Goal: Navigation & Orientation: Find specific page/section

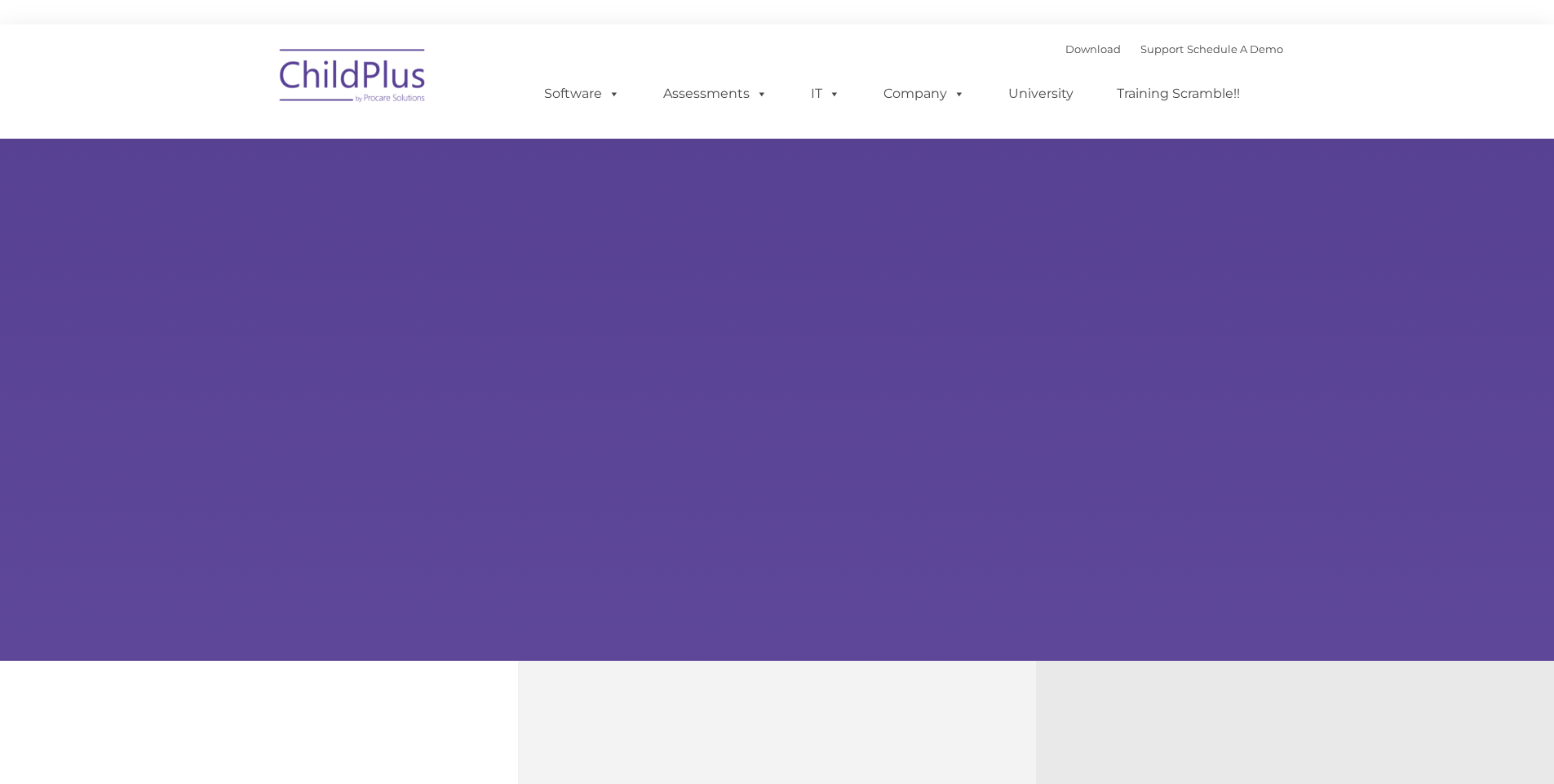
select select "MEDIUM"
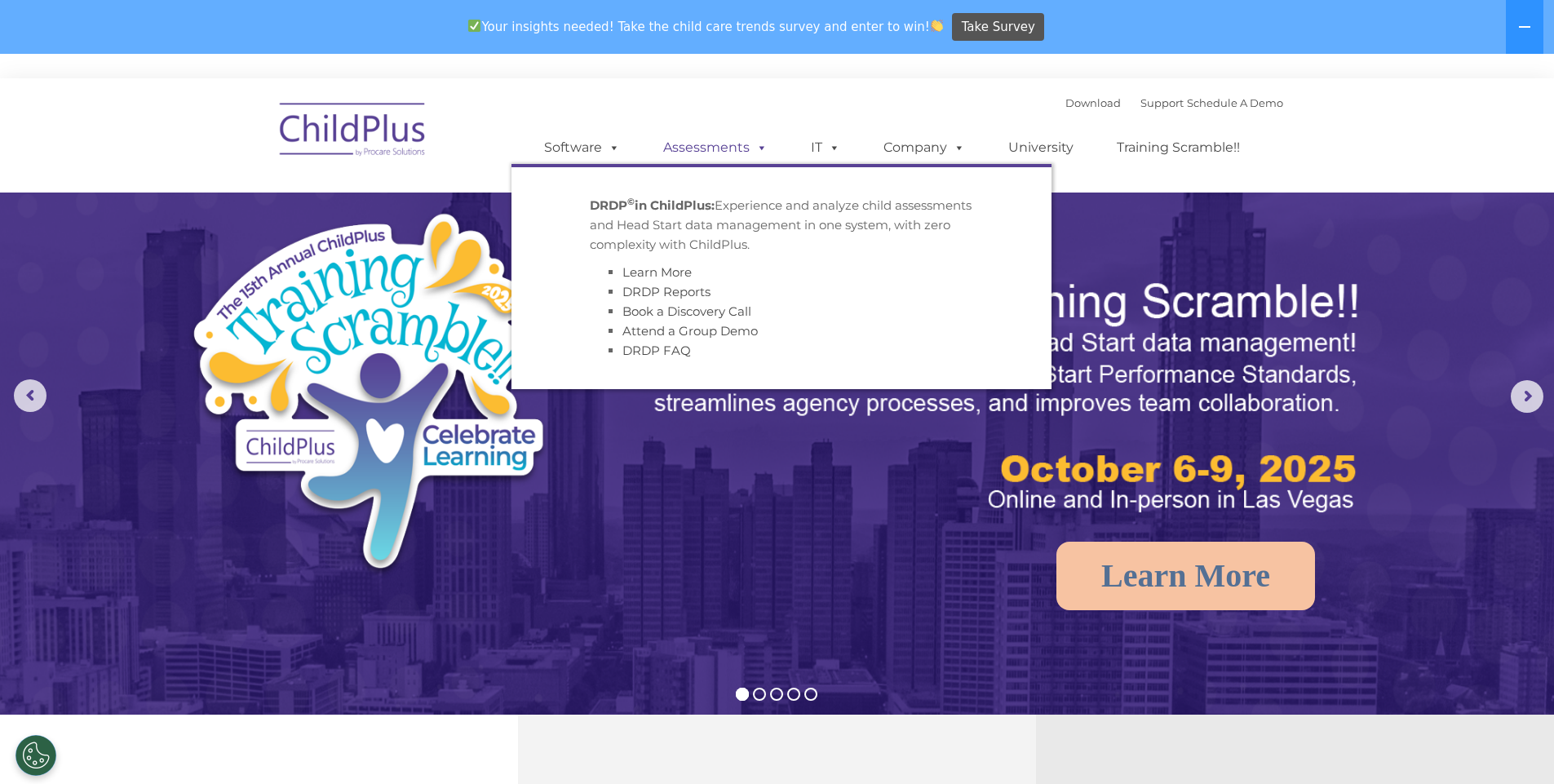
click at [721, 146] on link "Assessments" at bounding box center [715, 147] width 137 height 32
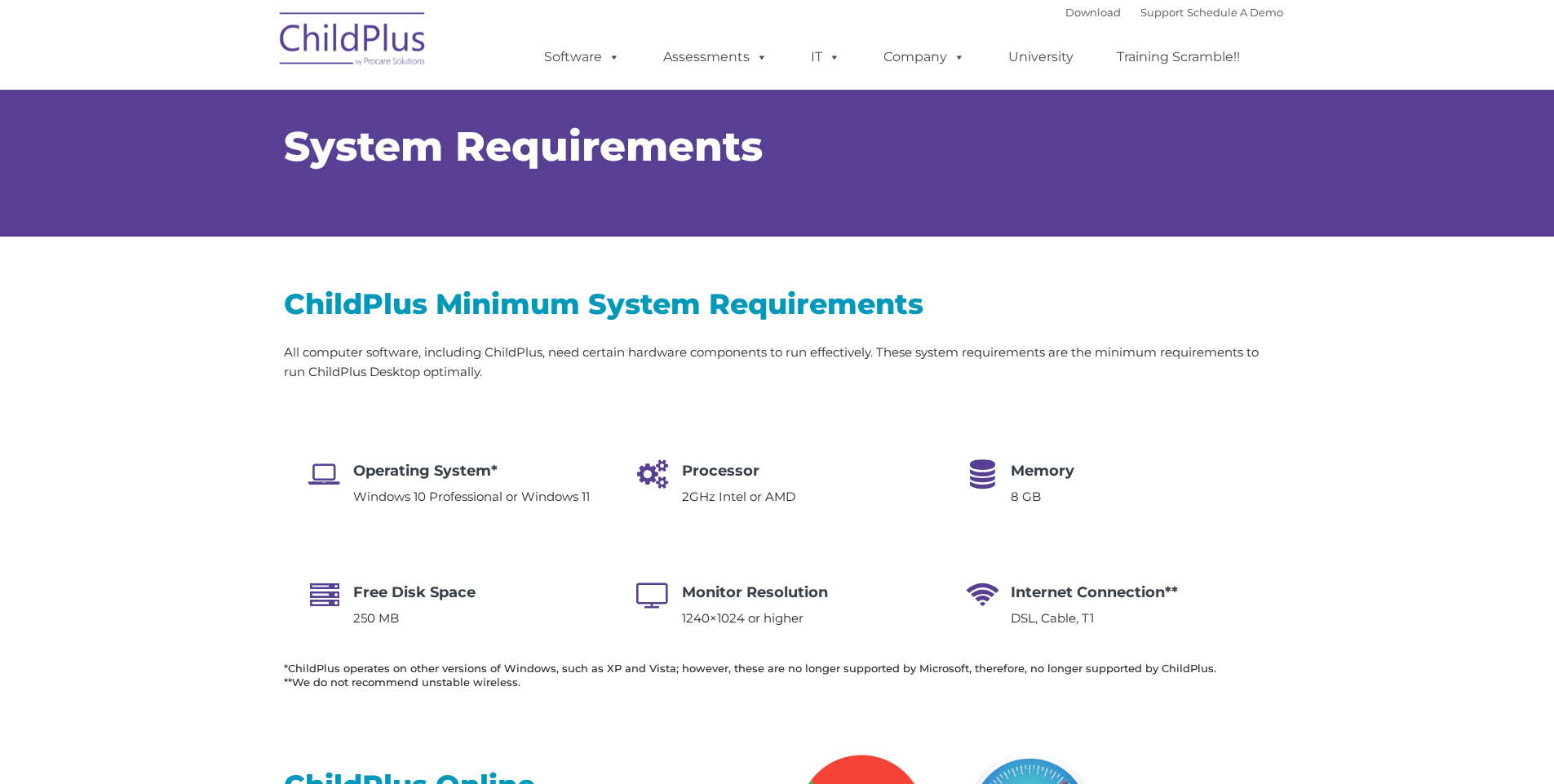
type input ""
select select "MEDIUM"
